Goal: Task Accomplishment & Management: Manage account settings

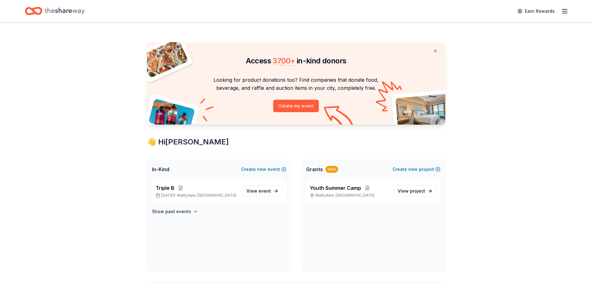
click at [563, 10] on icon "button" at bounding box center [564, 10] width 7 height 7
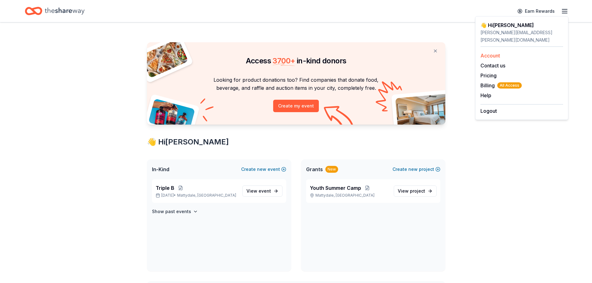
click at [491, 53] on link "Account" at bounding box center [491, 56] width 20 height 6
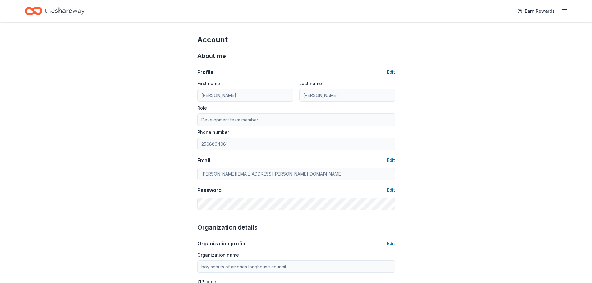
click at [391, 70] on button "Edit" at bounding box center [391, 71] width 8 height 7
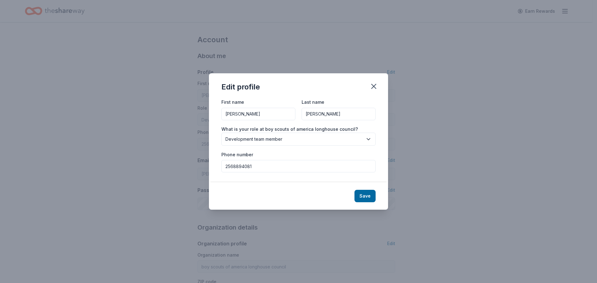
drag, startPoint x: 262, startPoint y: 117, endPoint x: 196, endPoint y: 117, distance: 65.6
click at [196, 117] on div "Edit profile First name [PERSON_NAME] Last name [PERSON_NAME] What is your role…" at bounding box center [298, 141] width 597 height 283
type input "[PERSON_NAME]"
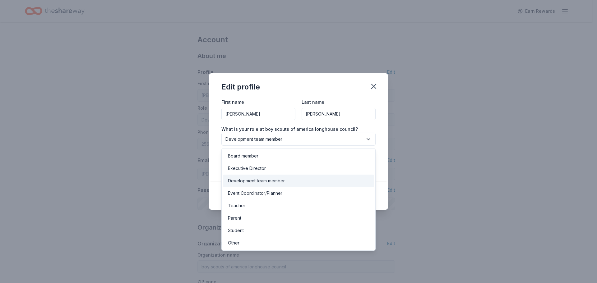
click at [261, 140] on span "Development team member" at bounding box center [293, 139] width 137 height 7
click at [126, 197] on div "Edit profile First name [PERSON_NAME] Last name [PERSON_NAME] What is your role…" at bounding box center [298, 141] width 597 height 283
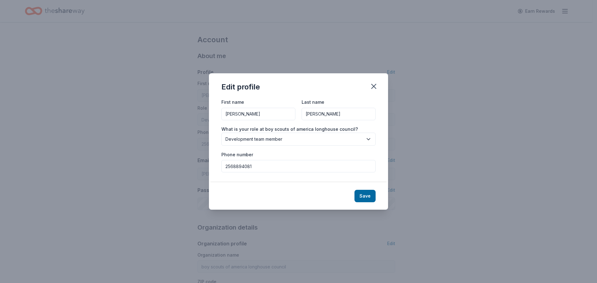
drag, startPoint x: 259, startPoint y: 166, endPoint x: 202, endPoint y: 165, distance: 57.2
click at [202, 165] on div "Edit profile First name [PERSON_NAME] Last name [PERSON_NAME] What is your role…" at bounding box center [298, 141] width 597 height 283
type input "3154630201"
click at [369, 195] on button "Save" at bounding box center [364, 196] width 21 height 12
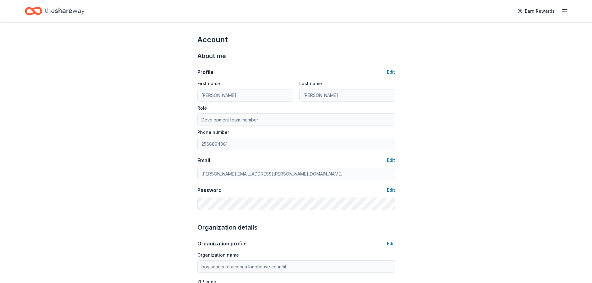
type input "[PERSON_NAME]"
type input "3154630201"
click at [394, 160] on button "Edit" at bounding box center [391, 160] width 8 height 7
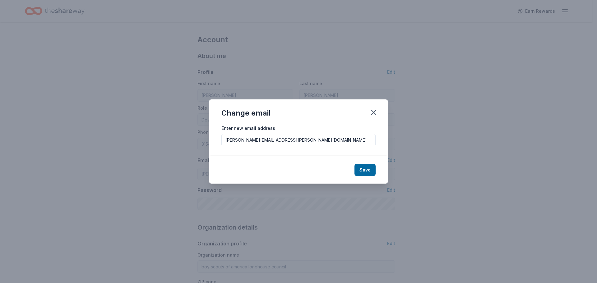
click at [256, 143] on input "[PERSON_NAME][EMAIL_ADDRESS][PERSON_NAME][DOMAIN_NAME]" at bounding box center [298, 140] width 154 height 12
drag, startPoint x: 257, startPoint y: 141, endPoint x: 189, endPoint y: 132, distance: 68.6
click at [189, 132] on div "Change email Enter new email address [PERSON_NAME][EMAIL_ADDRESS][PERSON_NAME][…" at bounding box center [298, 141] width 597 height 283
type input "[PERSON_NAME][EMAIL_ADDRESS][PERSON_NAME][DOMAIN_NAME]"
click at [372, 168] on button "Save" at bounding box center [364, 170] width 21 height 12
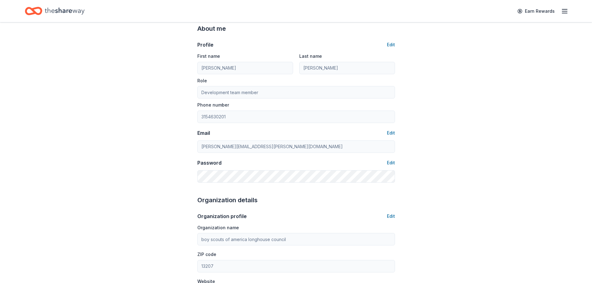
type input "[PERSON_NAME][EMAIL_ADDRESS][PERSON_NAME][DOMAIN_NAME]"
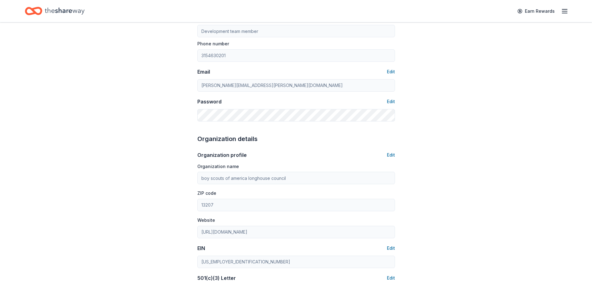
scroll to position [93, 0]
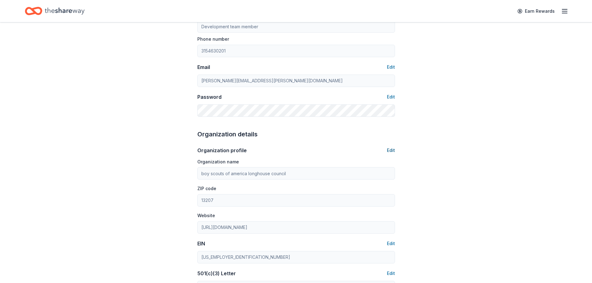
click at [391, 149] on button "Edit" at bounding box center [391, 150] width 8 height 7
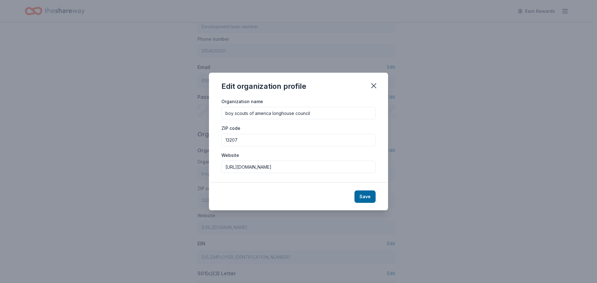
drag, startPoint x: 250, startPoint y: 142, endPoint x: 202, endPoint y: 134, distance: 47.9
click at [206, 134] on div "Edit organization profile Organization name boy scouts of america longhouse cou…" at bounding box center [298, 141] width 597 height 283
type input "13211"
drag, startPoint x: 322, startPoint y: 116, endPoint x: 192, endPoint y: 111, distance: 129.8
click at [192, 111] on div "Edit organization profile Organization name boy scouts of america longhouse cou…" at bounding box center [298, 141] width 597 height 283
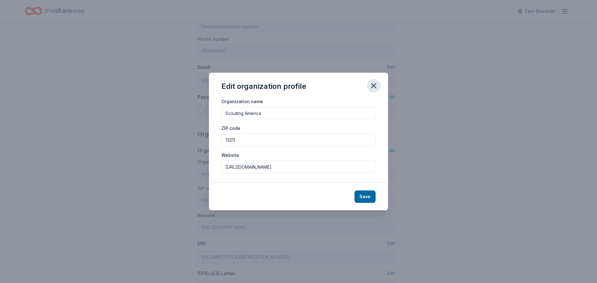
type input "Scouting America"
click at [371, 86] on icon "button" at bounding box center [373, 85] width 9 height 9
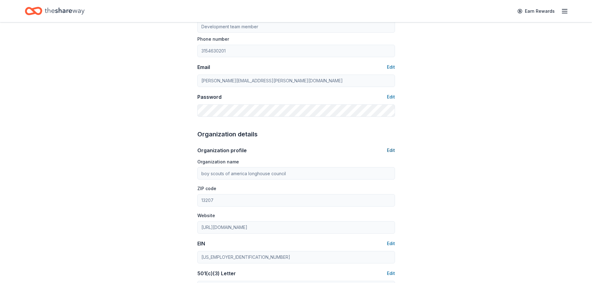
click at [392, 152] on button "Edit" at bounding box center [391, 150] width 8 height 7
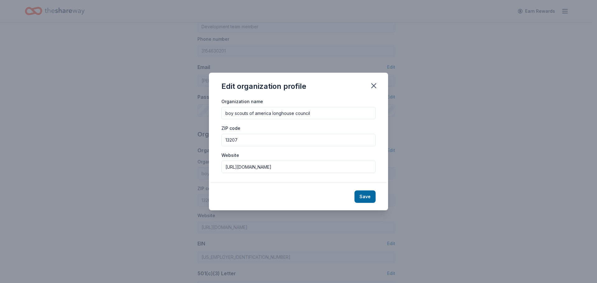
click at [252, 137] on input "13207" at bounding box center [298, 140] width 154 height 12
type input "13211"
click at [362, 195] on button "Save" at bounding box center [364, 197] width 21 height 12
type input "13211"
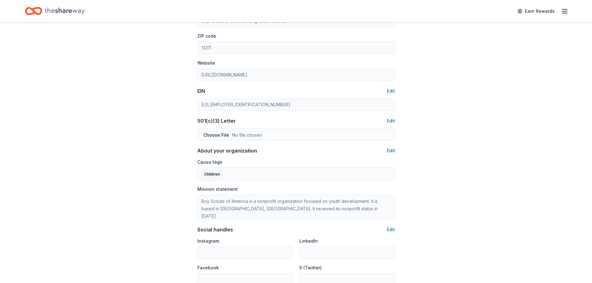
scroll to position [249, 0]
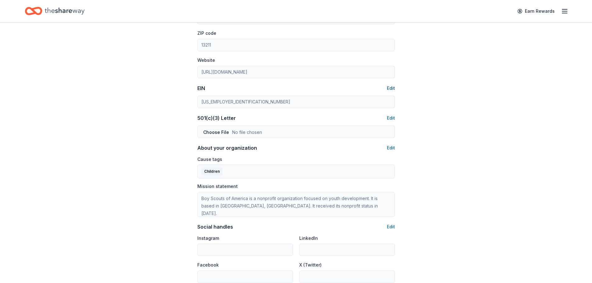
click at [394, 89] on button "Edit" at bounding box center [391, 88] width 8 height 7
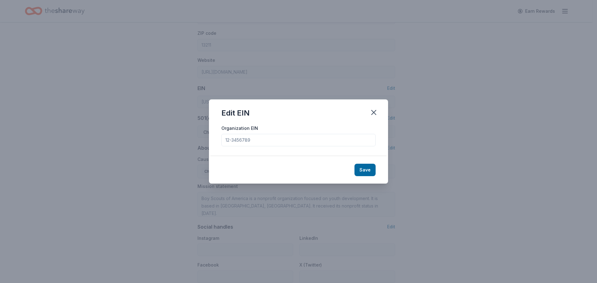
drag, startPoint x: 261, startPoint y: 142, endPoint x: 191, endPoint y: 137, distance: 69.8
click at [191, 137] on div "Edit EIN Organization EIN Save" at bounding box center [298, 141] width 597 height 283
type input "160966978"
click at [360, 169] on button "Save" at bounding box center [364, 170] width 21 height 12
type input "[US_EMPLOYER_IDENTIFICATION_NUMBER]"
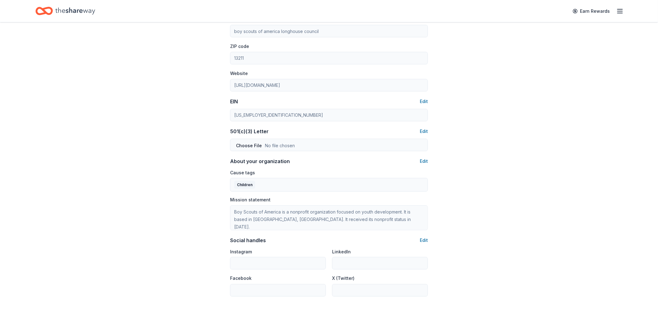
scroll to position [309, 0]
